Goal: Information Seeking & Learning: Learn about a topic

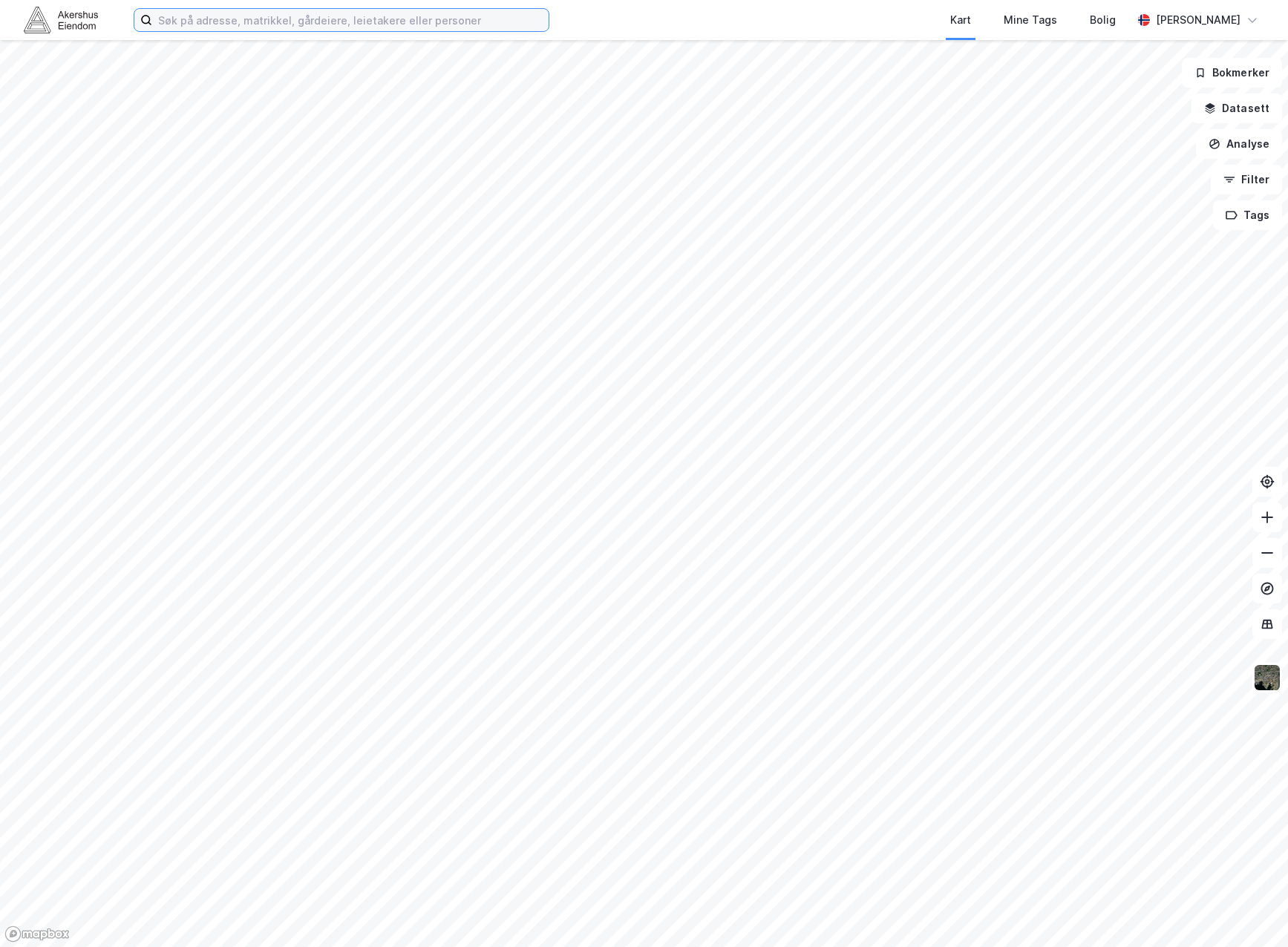
click at [292, 16] on input at bounding box center [350, 20] width 396 height 22
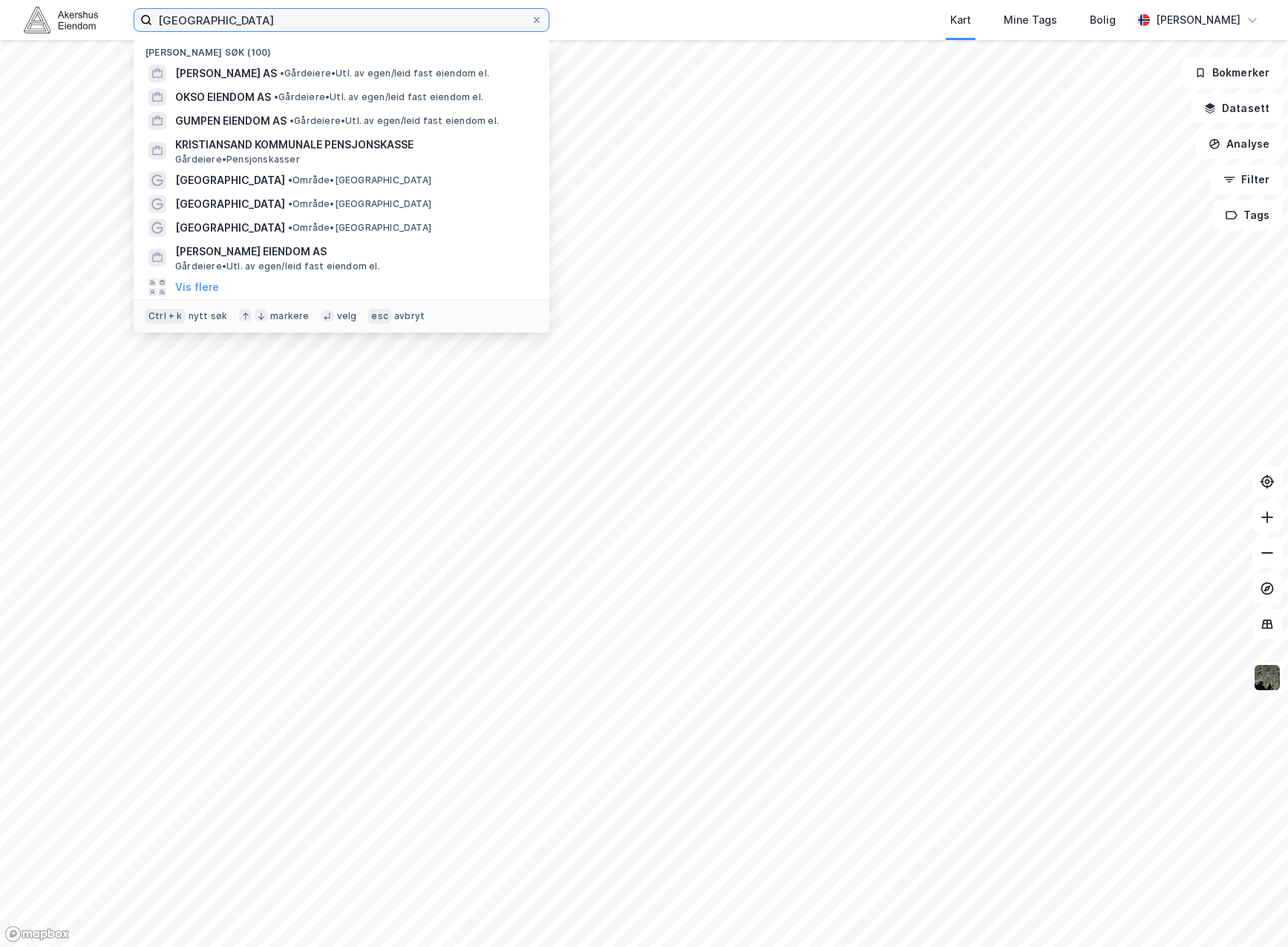
type input "kristiansand"
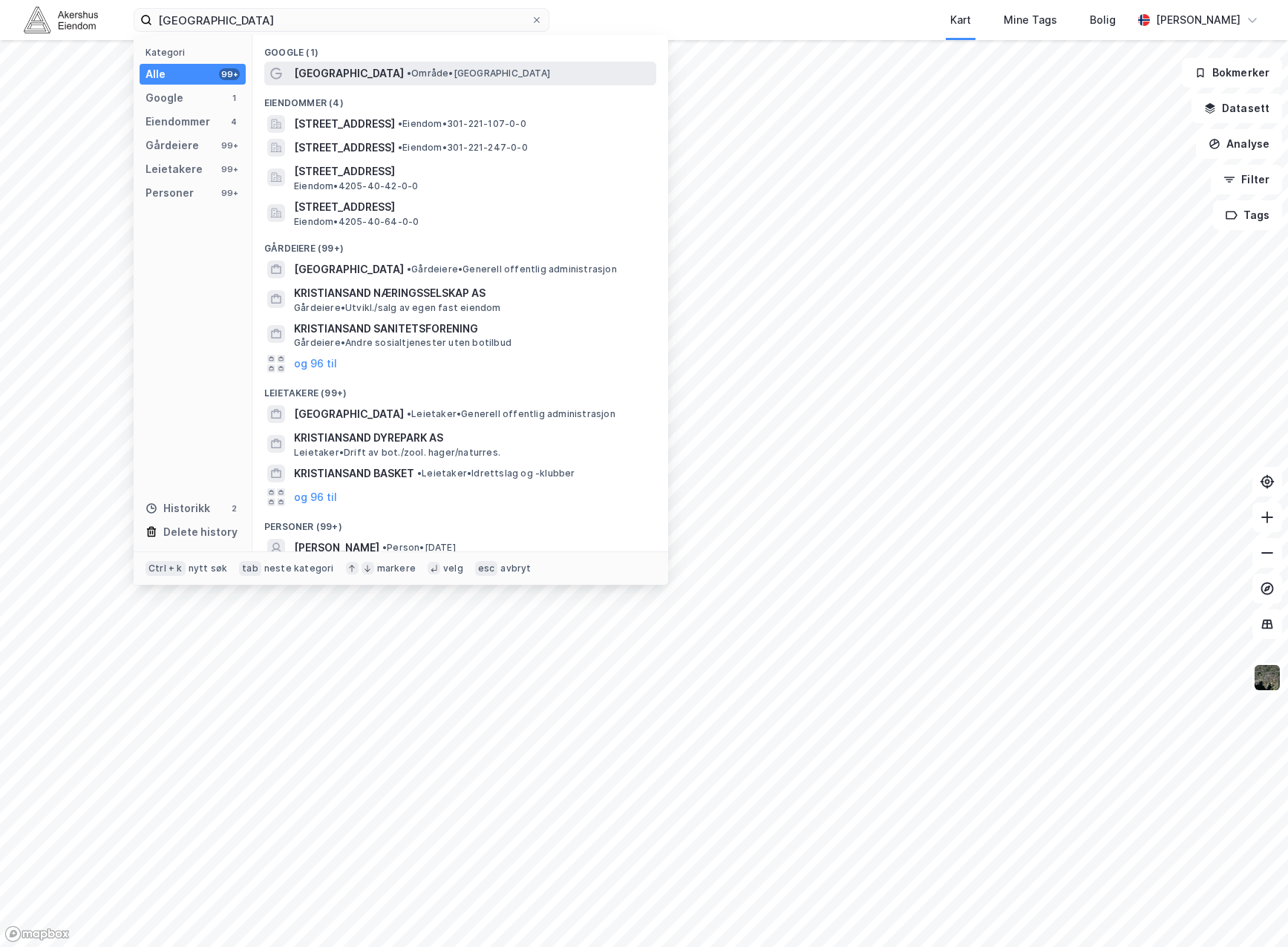
click at [307, 76] on span "Kristiansand" at bounding box center [349, 73] width 110 height 18
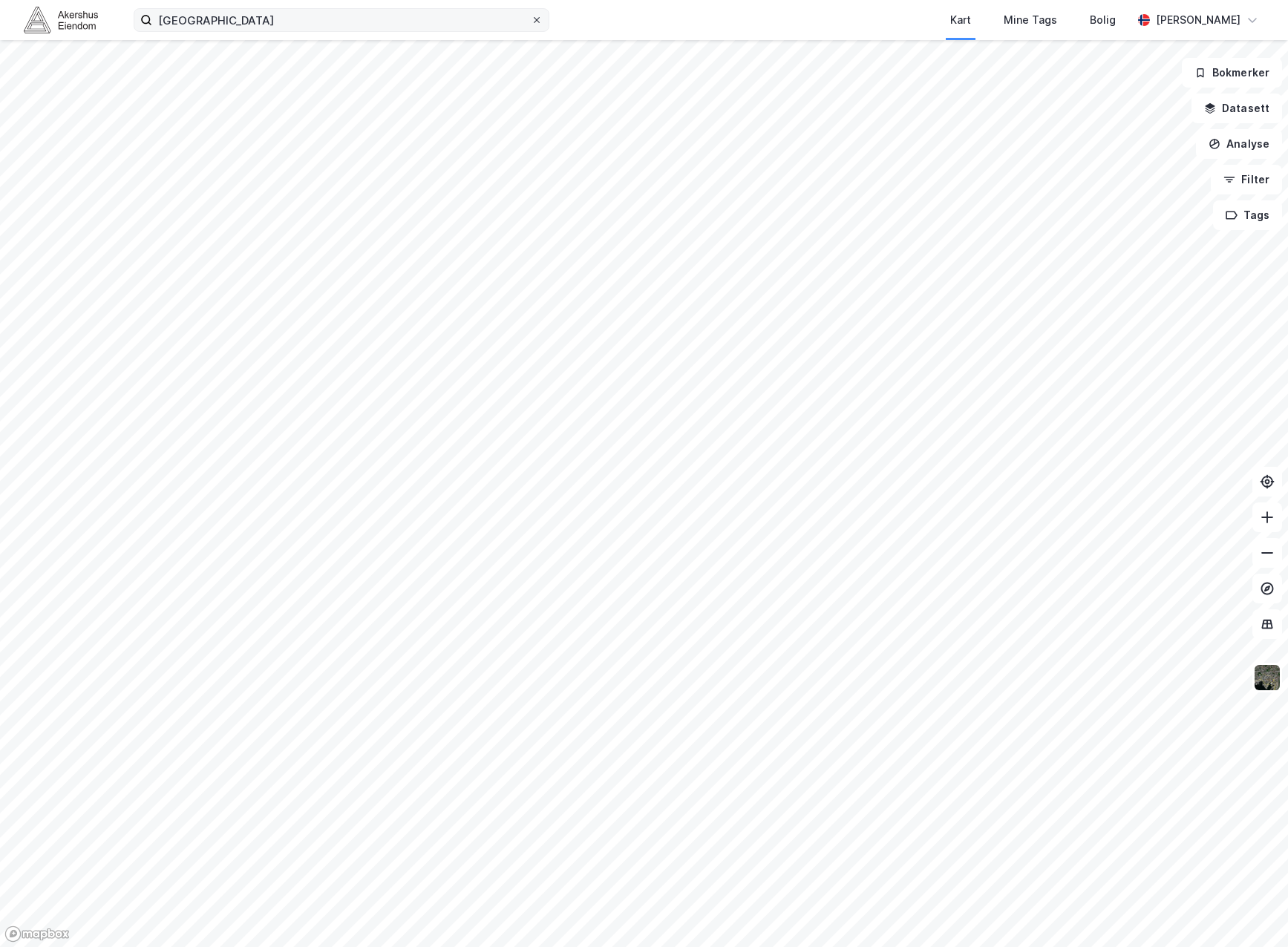
click at [538, 20] on icon at bounding box center [537, 20] width 6 height 6
click at [531, 20] on input "kristiansand" at bounding box center [341, 20] width 379 height 22
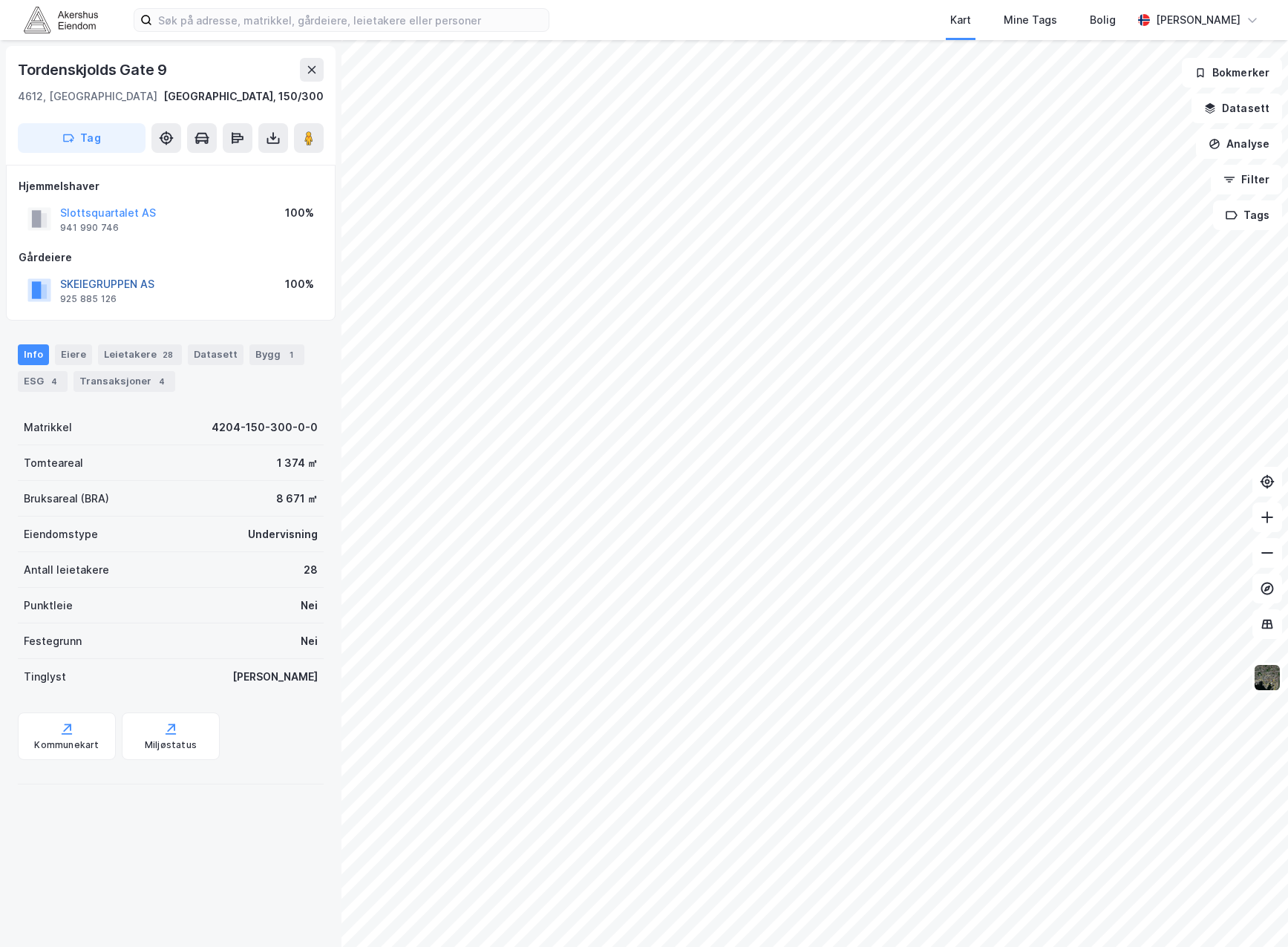
click at [0, 0] on button "SKEIEGRUPPEN AS" at bounding box center [0, 0] width 0 height 0
click at [0, 0] on button "Slottsquartalet AS" at bounding box center [0, 0] width 0 height 0
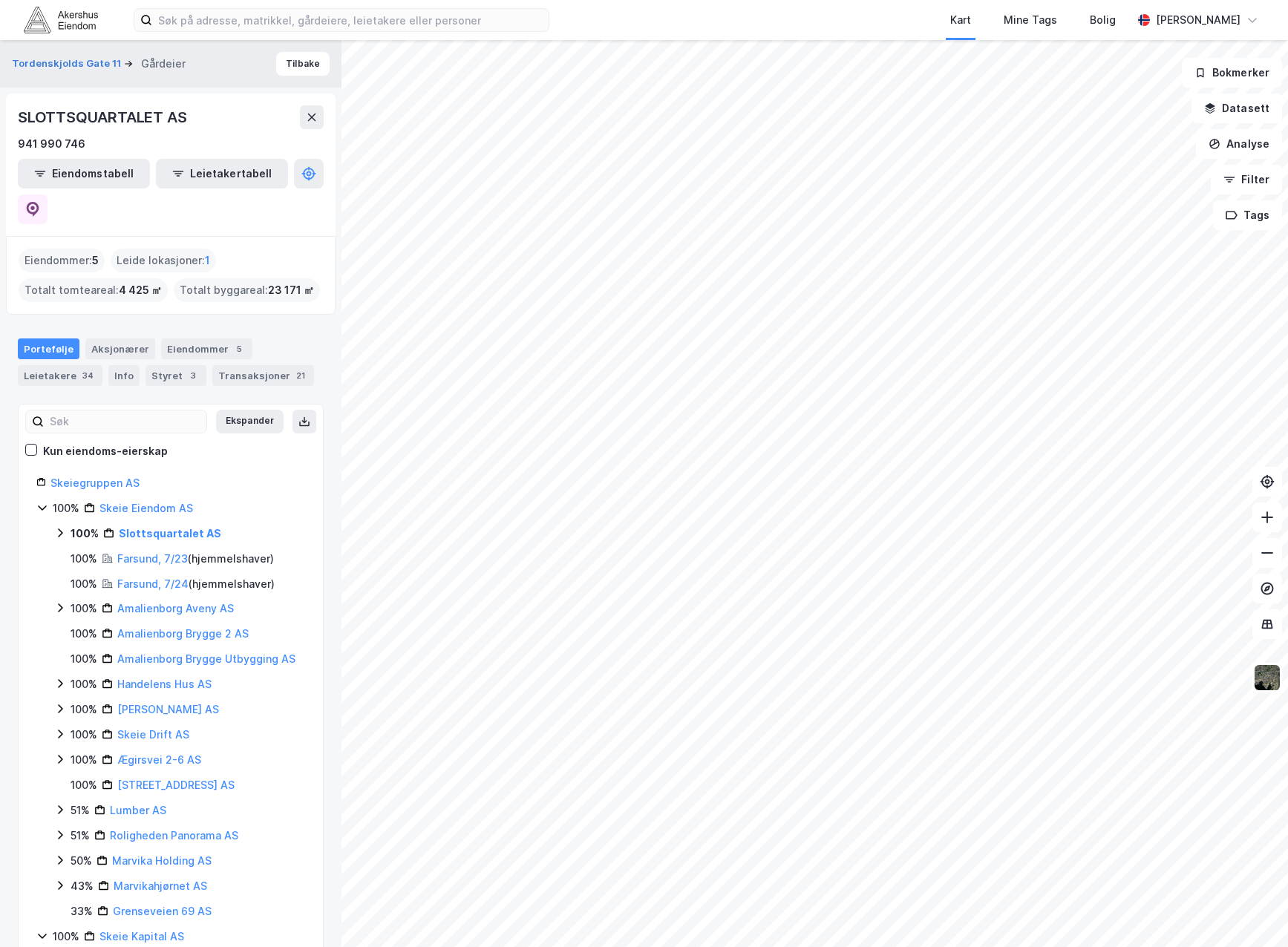
click at [54, 527] on icon at bounding box center [60, 532] width 12 height 12
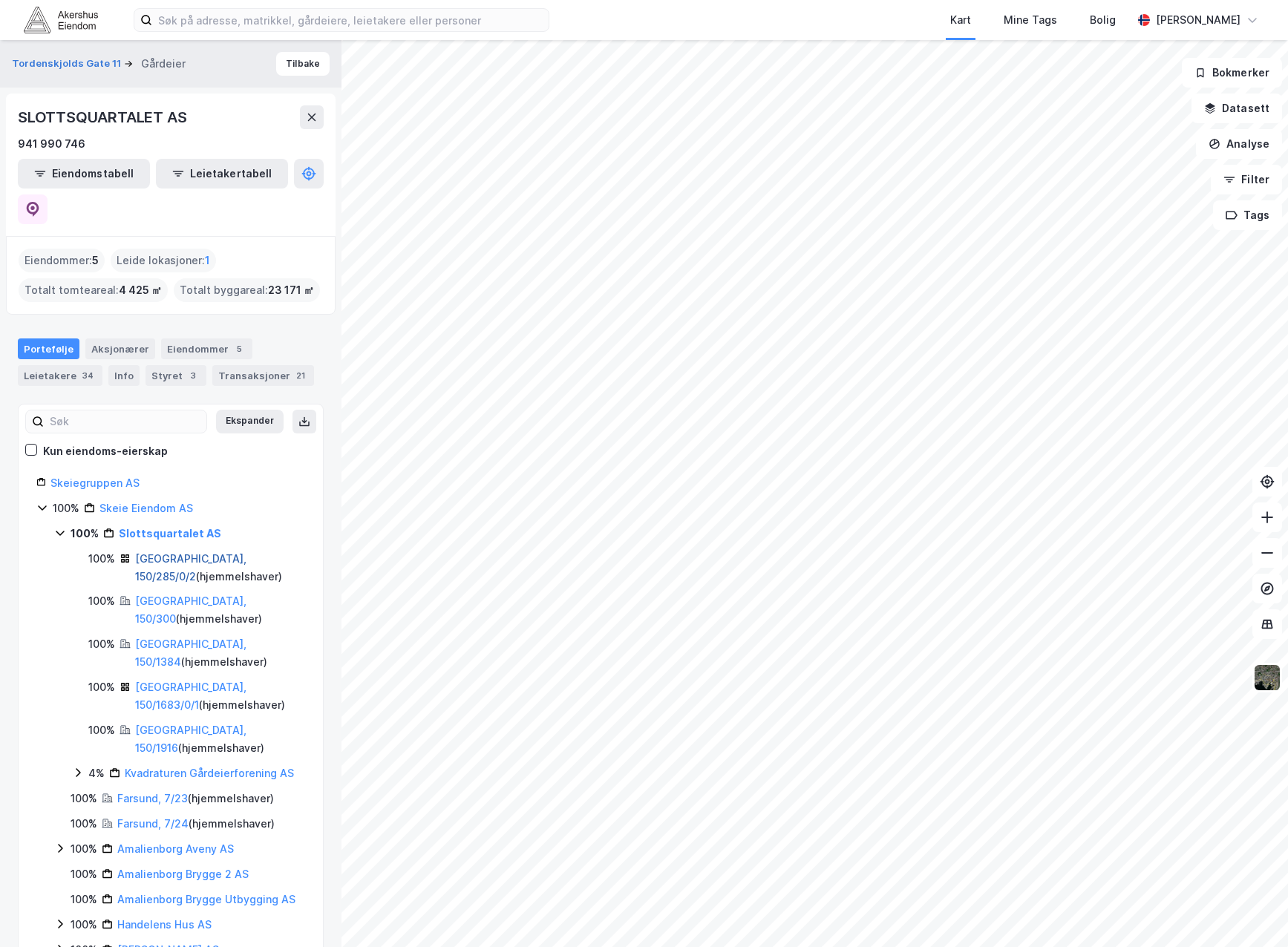
click at [144, 552] on link "Kristiansand, 150/285/0/2" at bounding box center [191, 567] width 111 height 31
